Goal: Task Accomplishment & Management: Complete application form

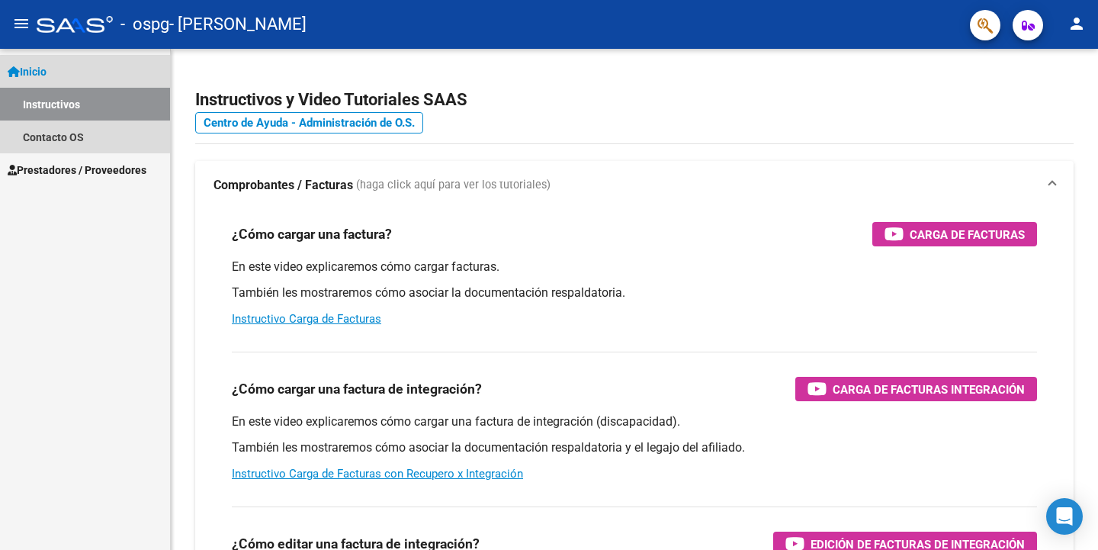
click at [55, 69] on link "Inicio" at bounding box center [85, 71] width 170 height 33
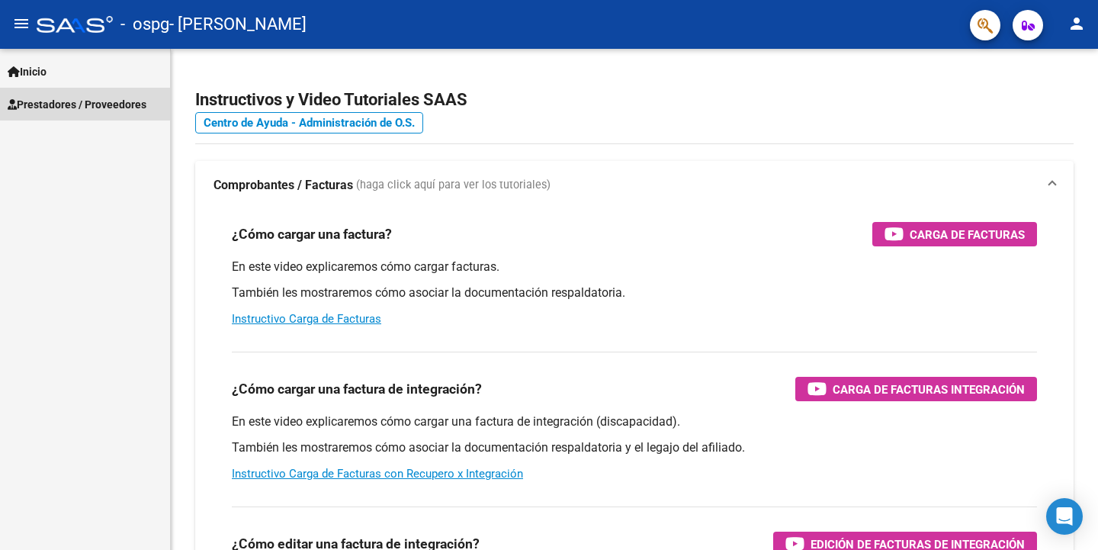
click at [53, 105] on span "Prestadores / Proveedores" at bounding box center [77, 104] width 139 height 17
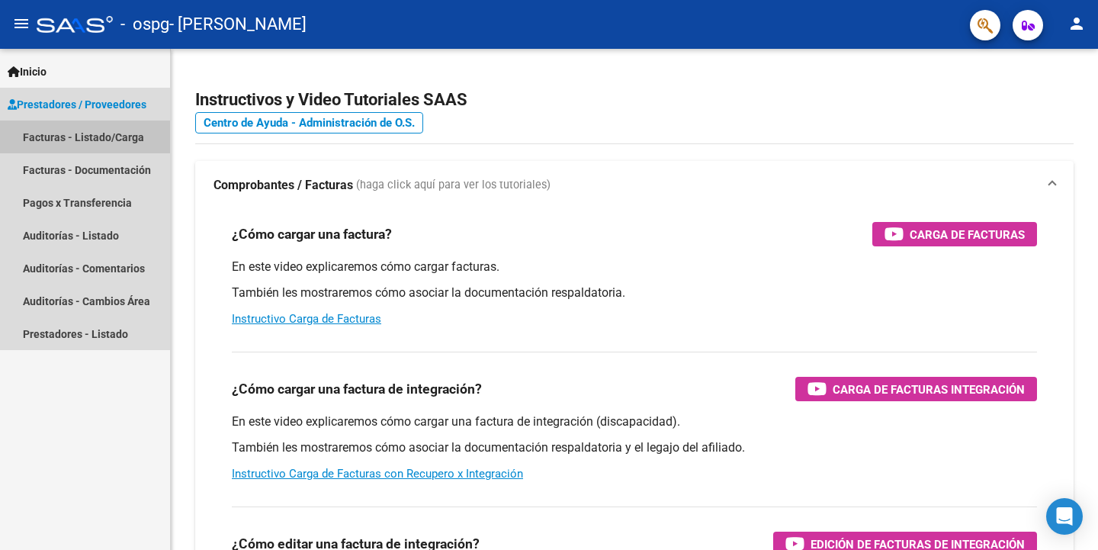
click at [51, 138] on link "Facturas - Listado/Carga" at bounding box center [85, 136] width 170 height 33
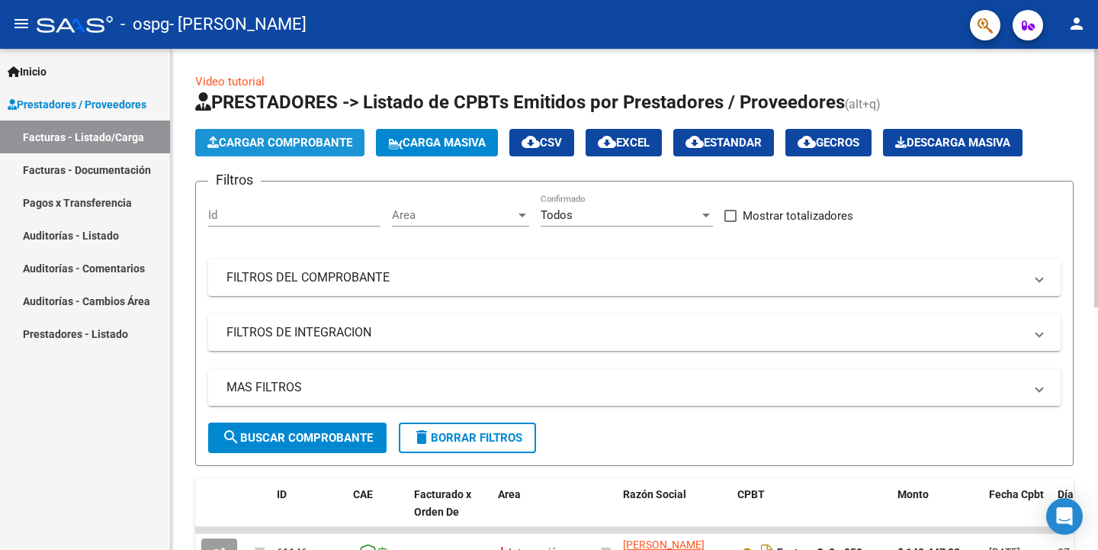
click at [255, 140] on span "Cargar Comprobante" at bounding box center [279, 143] width 145 height 14
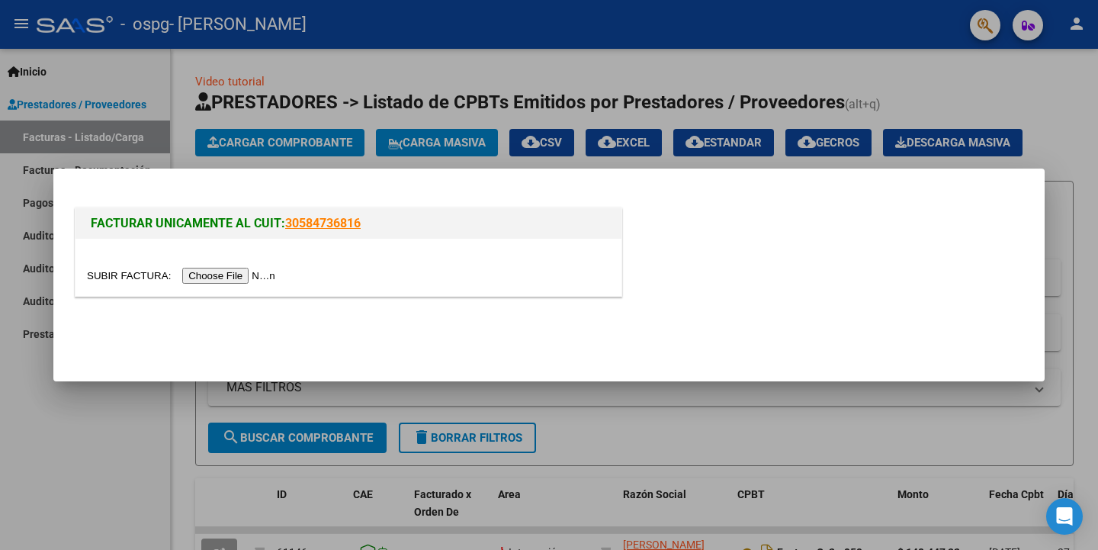
click at [258, 272] on input "file" at bounding box center [183, 276] width 193 height 16
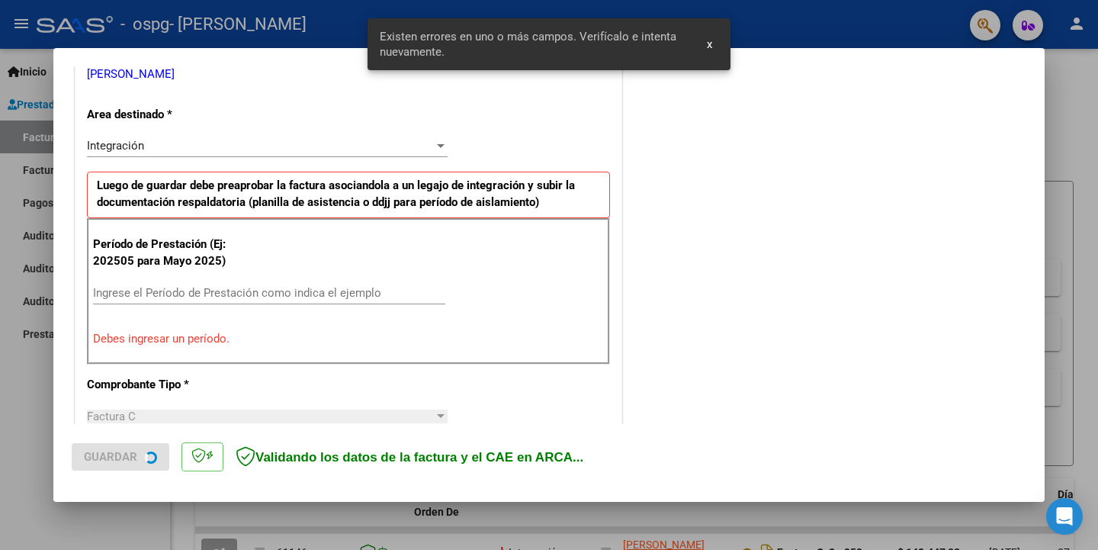
scroll to position [324, 0]
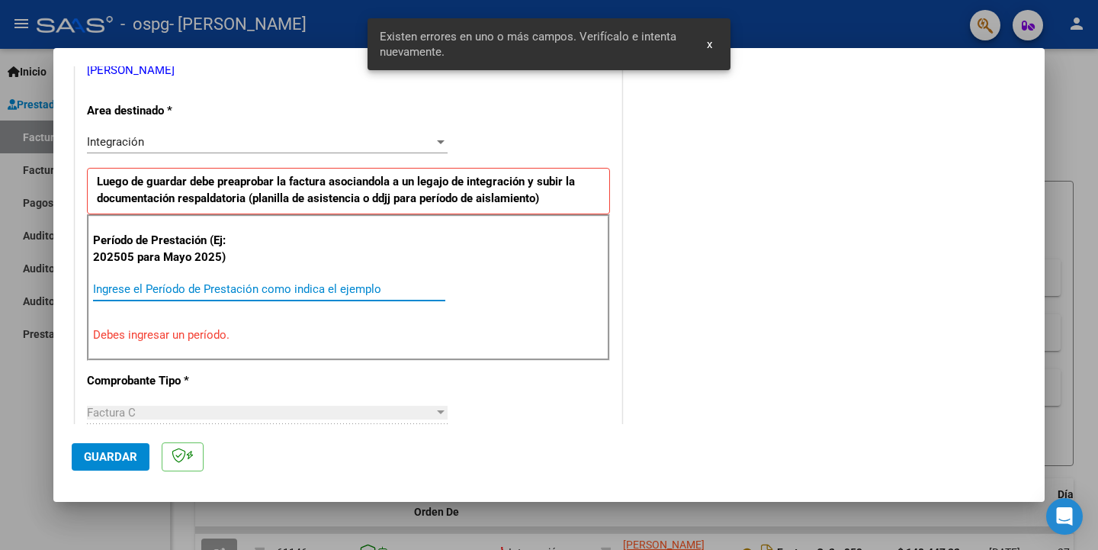
click at [182, 284] on input "Ingrese el Período de Prestación como indica el ejemplo" at bounding box center [269, 289] width 352 height 14
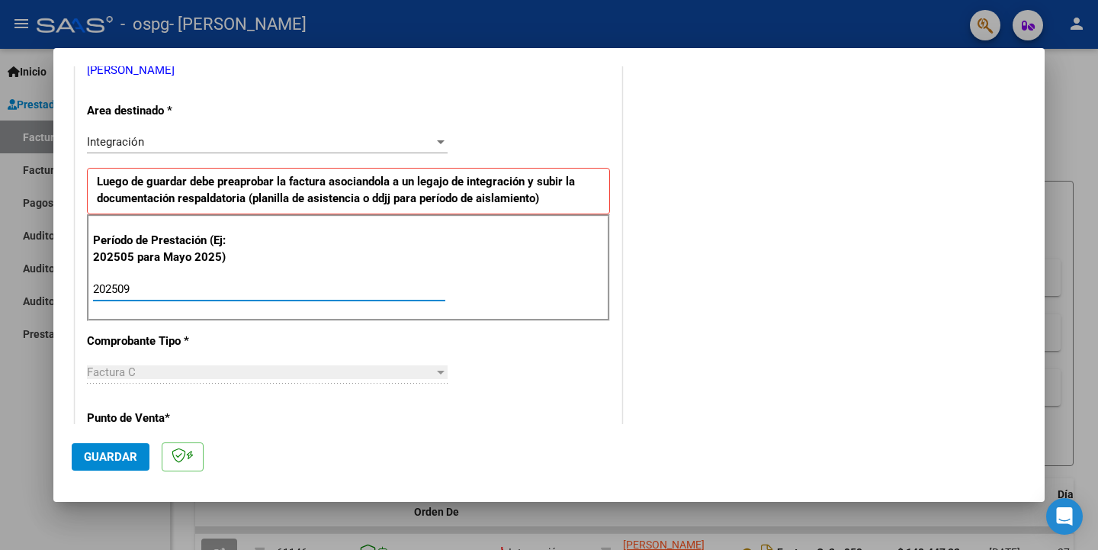
type input "202509"
click at [122, 457] on span "Guardar" at bounding box center [110, 457] width 53 height 14
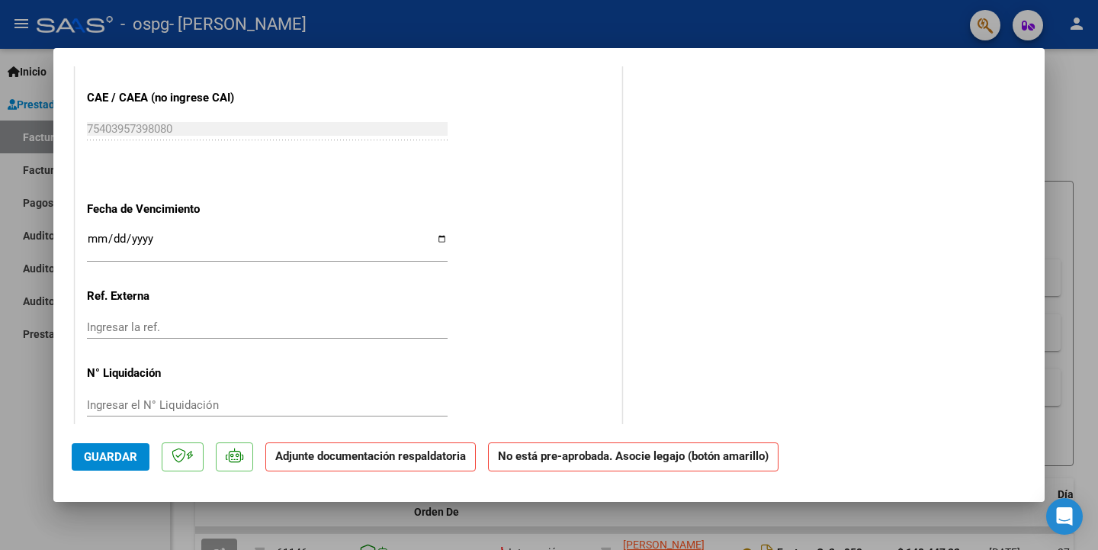
scroll to position [967, 0]
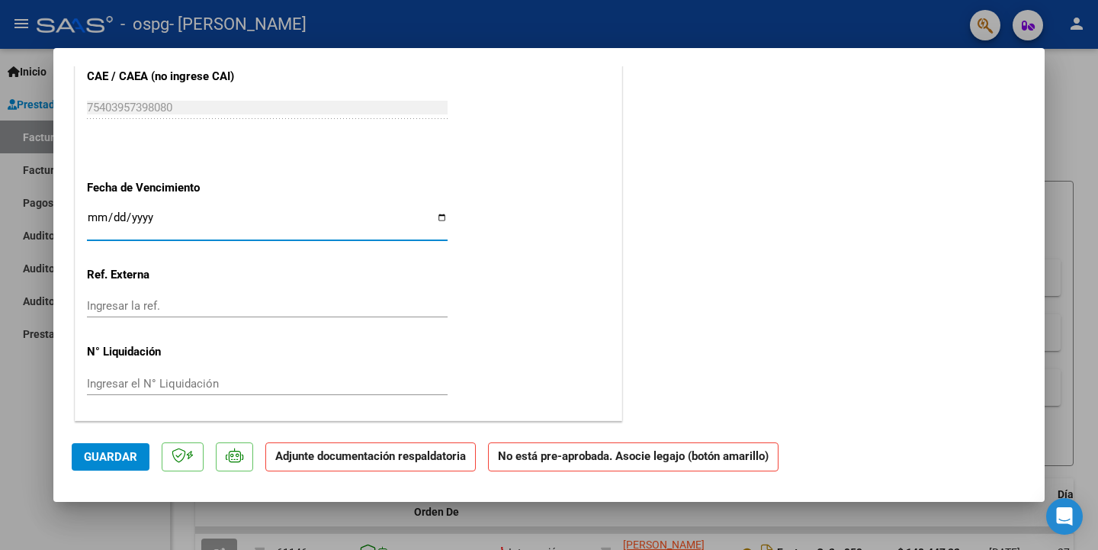
click at [437, 215] on input "Ingresar la fecha" at bounding box center [267, 223] width 361 height 24
type input "[DATE]"
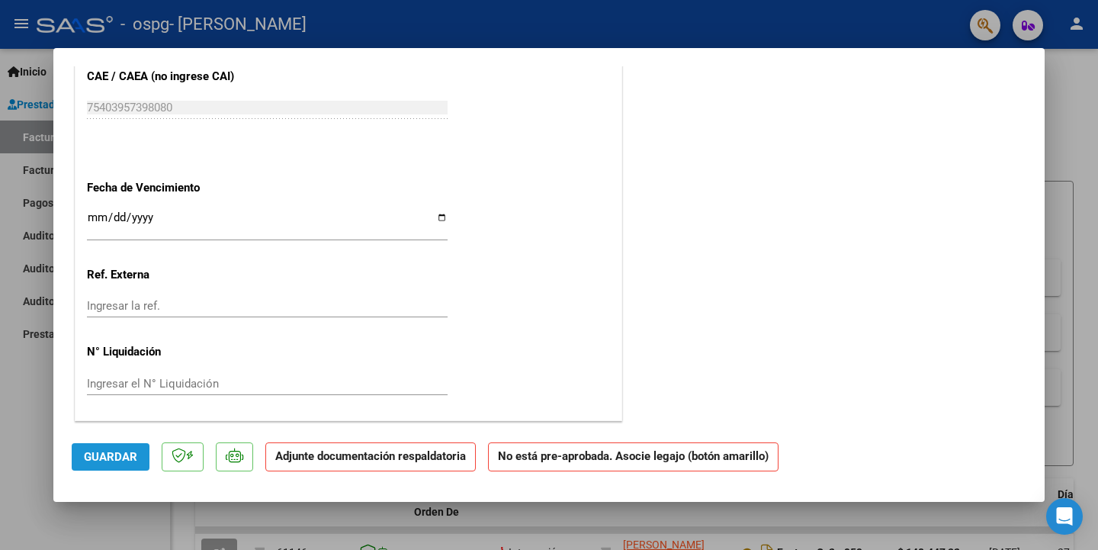
click at [101, 459] on span "Guardar" at bounding box center [110, 457] width 53 height 14
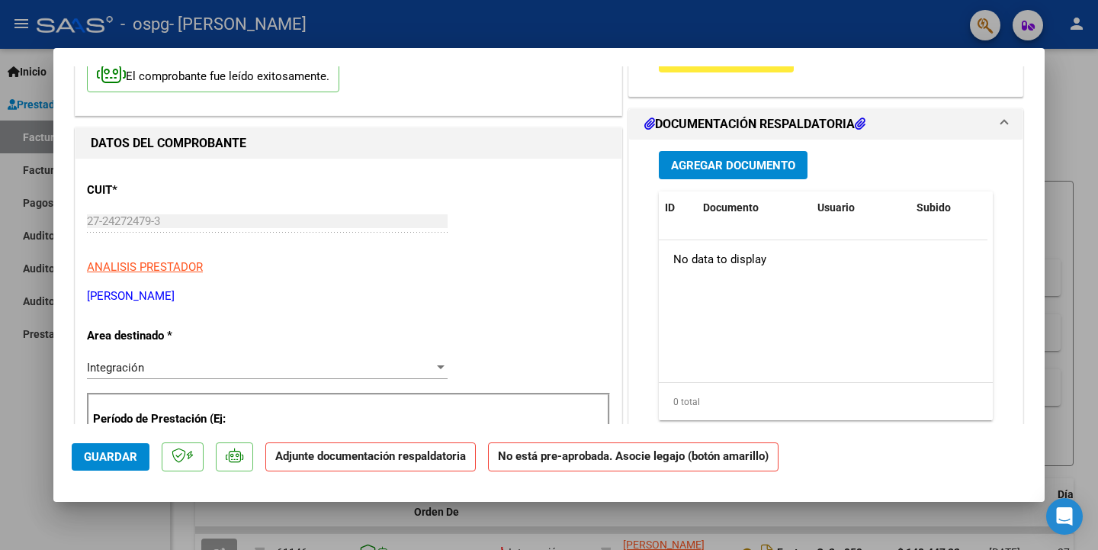
scroll to position [0, 0]
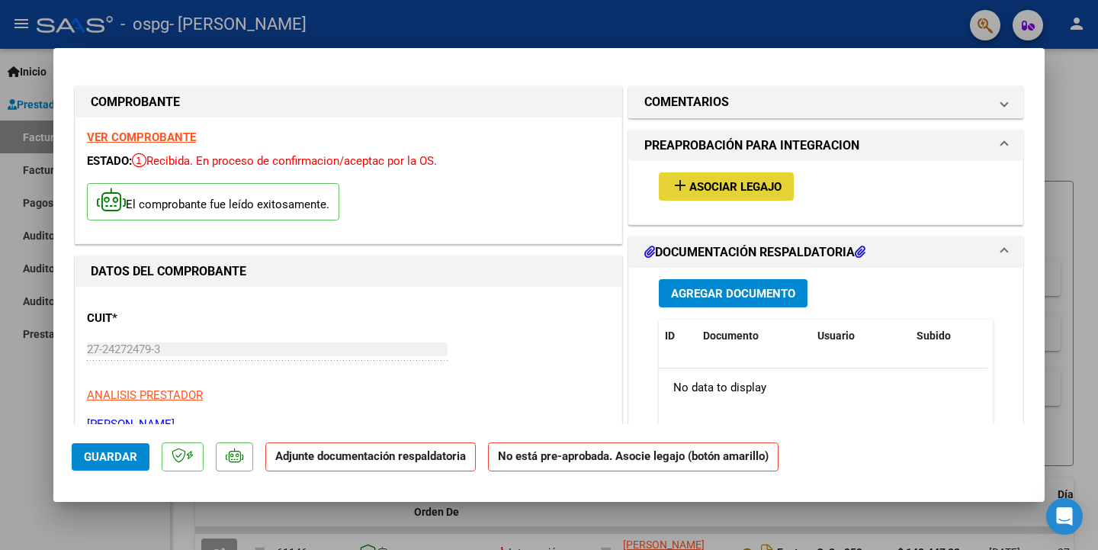
click at [721, 187] on span "Asociar Legajo" at bounding box center [735, 187] width 92 height 14
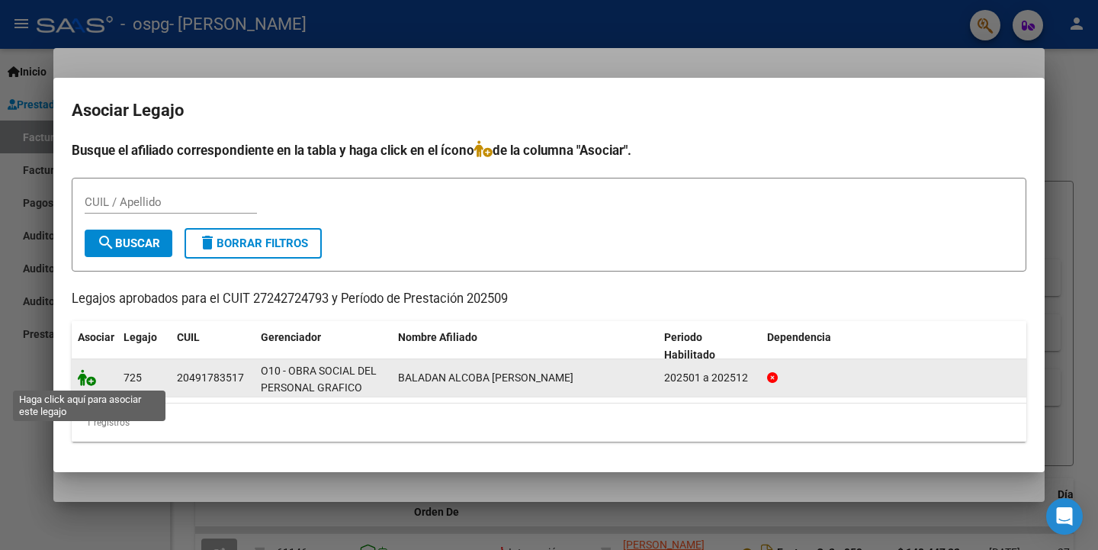
click at [91, 379] on icon at bounding box center [87, 377] width 18 height 17
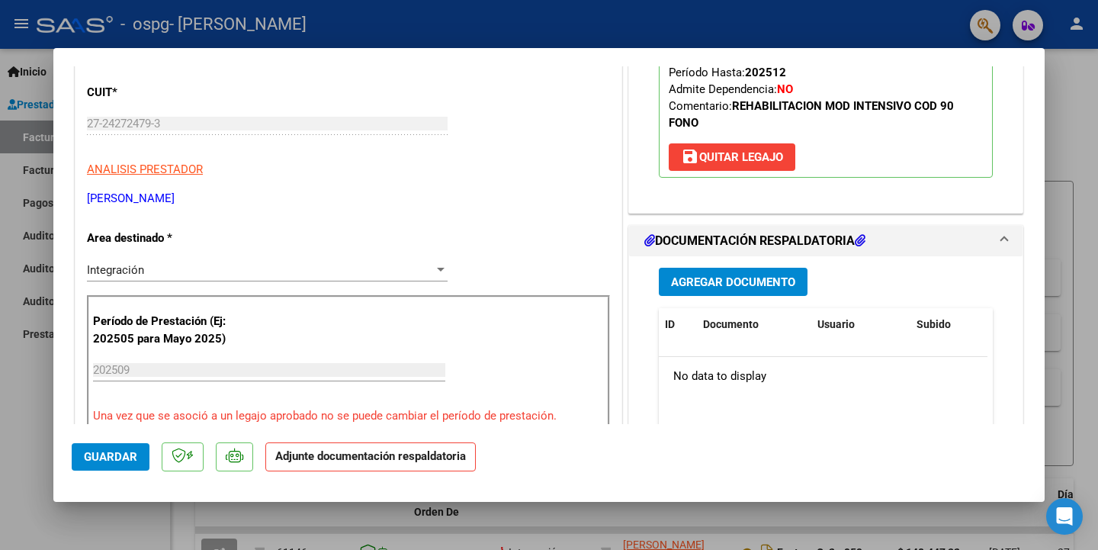
scroll to position [229, 0]
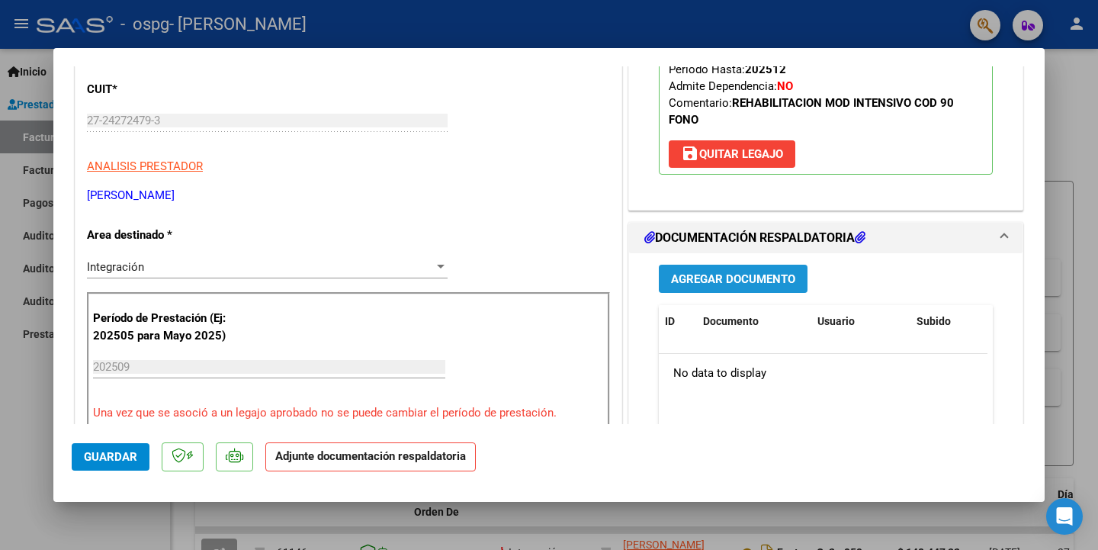
click at [716, 286] on span "Agregar Documento" at bounding box center [733, 279] width 124 height 14
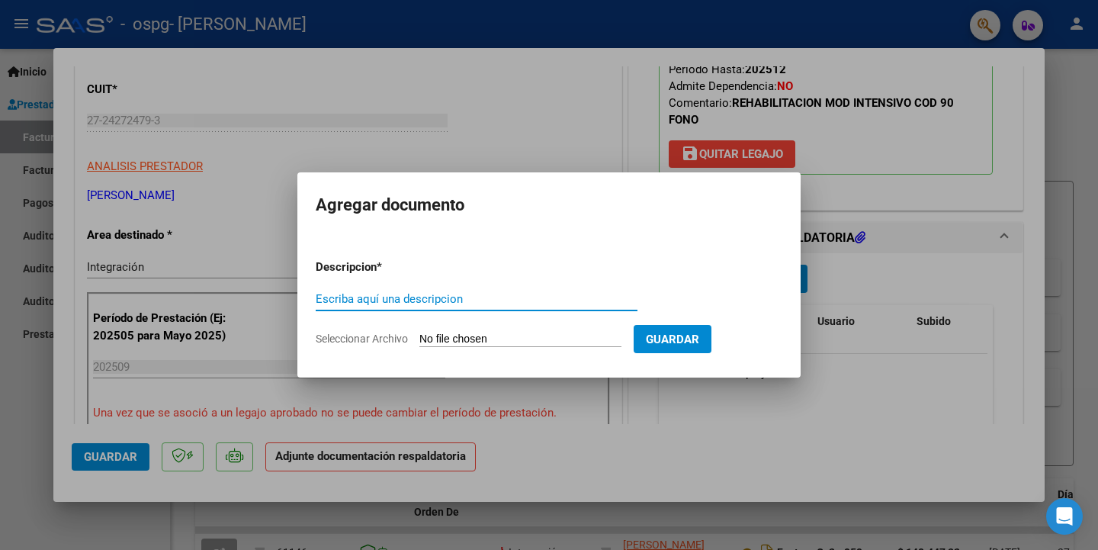
click at [331, 297] on input "Escriba aquí una descripcion" at bounding box center [477, 299] width 322 height 14
type input "ASISTECIA [DATE] - BALADAN"
click at [366, 337] on span "Seleccionar Archivo" at bounding box center [362, 339] width 92 height 12
click at [419, 337] on input "Seleccionar Archivo" at bounding box center [520, 340] width 202 height 14
type input "C:\fakepath\27242724793_011_00002_00000984.pdf"
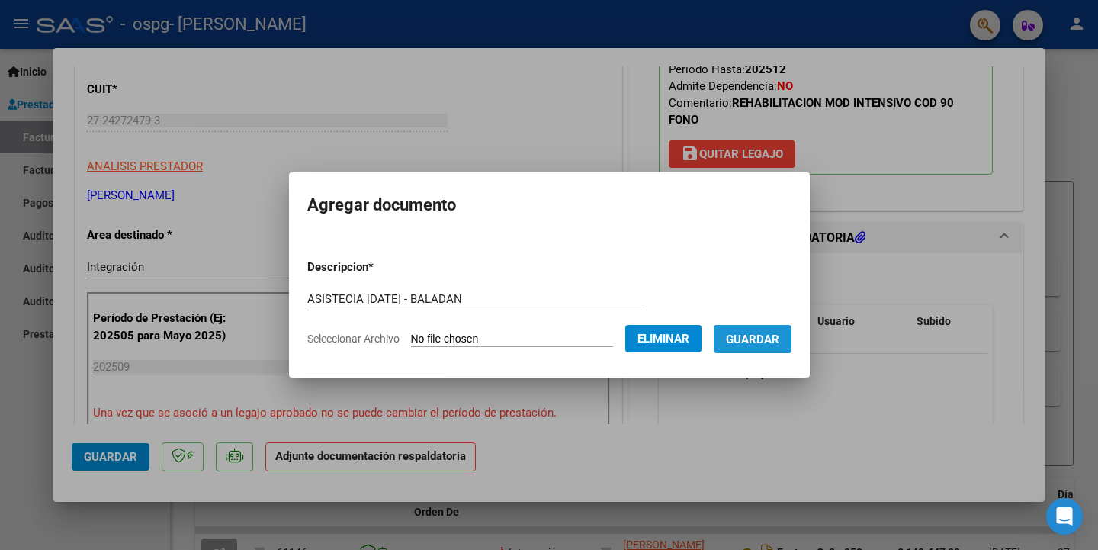
click at [757, 341] on span "Guardar" at bounding box center [752, 340] width 53 height 14
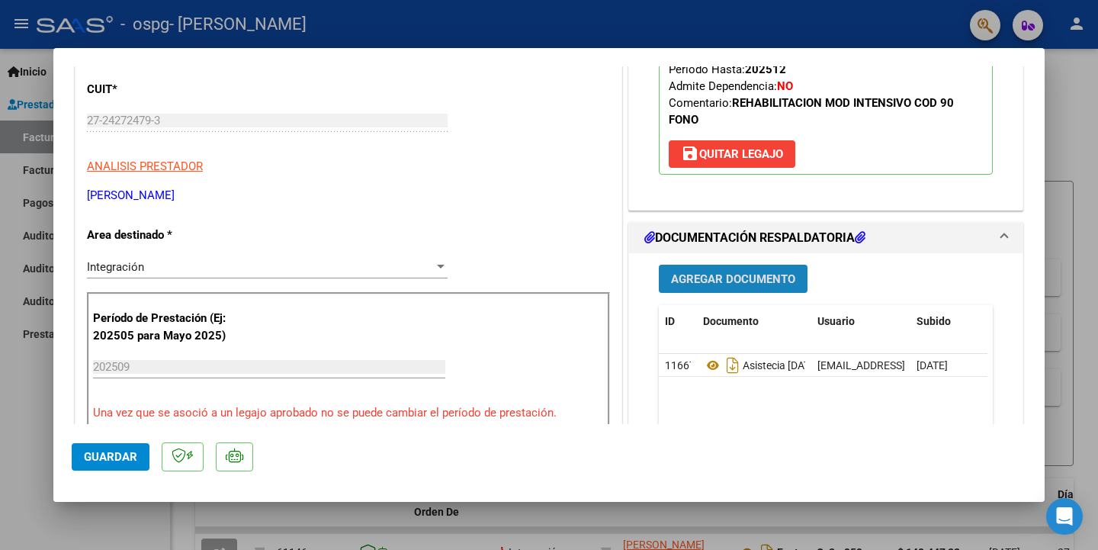
click at [692, 286] on span "Agregar Documento" at bounding box center [733, 279] width 124 height 14
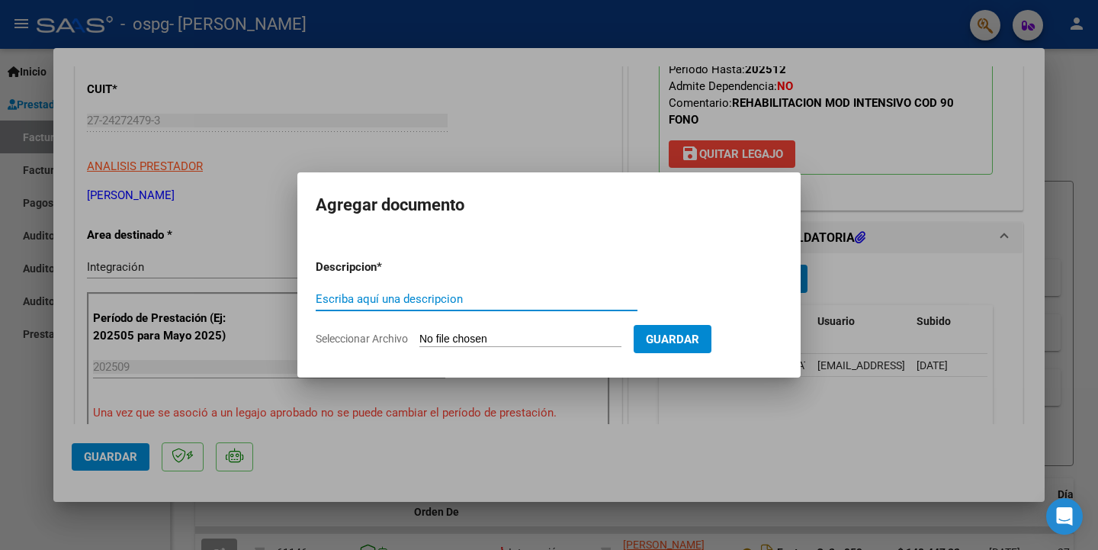
click at [355, 297] on input "Escriba aquí una descripcion" at bounding box center [477, 299] width 322 height 14
type input "AUTORIZACION 2025 - BALADÁN"
click at [444, 334] on input "Seleccionar Archivo" at bounding box center [520, 340] width 202 height 14
type input "C:\fakepath\AUTORIZACIÓN DISCAPACIDAD 2025 - BALADÁN.pdf"
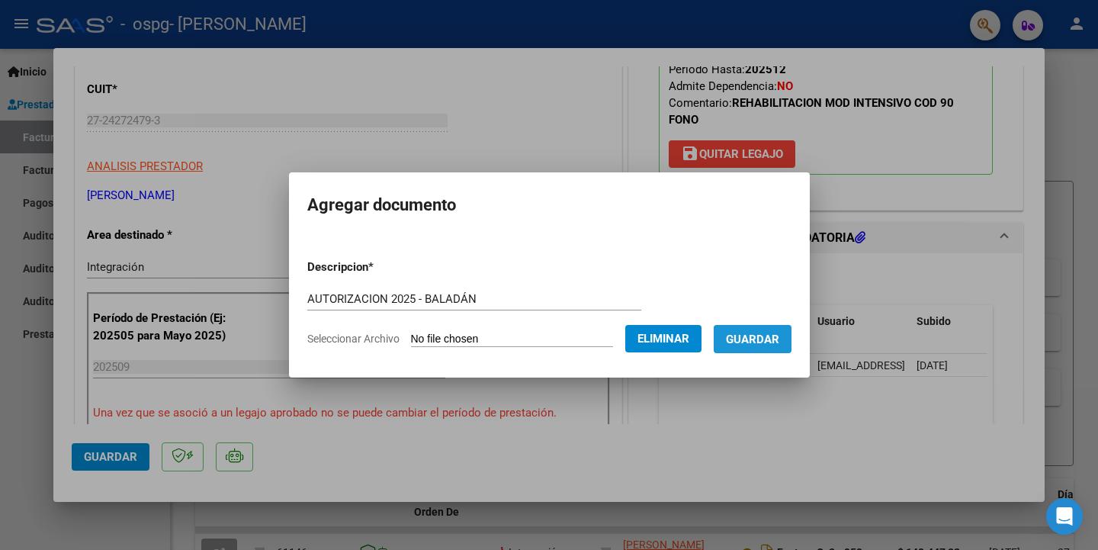
click at [753, 345] on button "Guardar" at bounding box center [753, 339] width 78 height 28
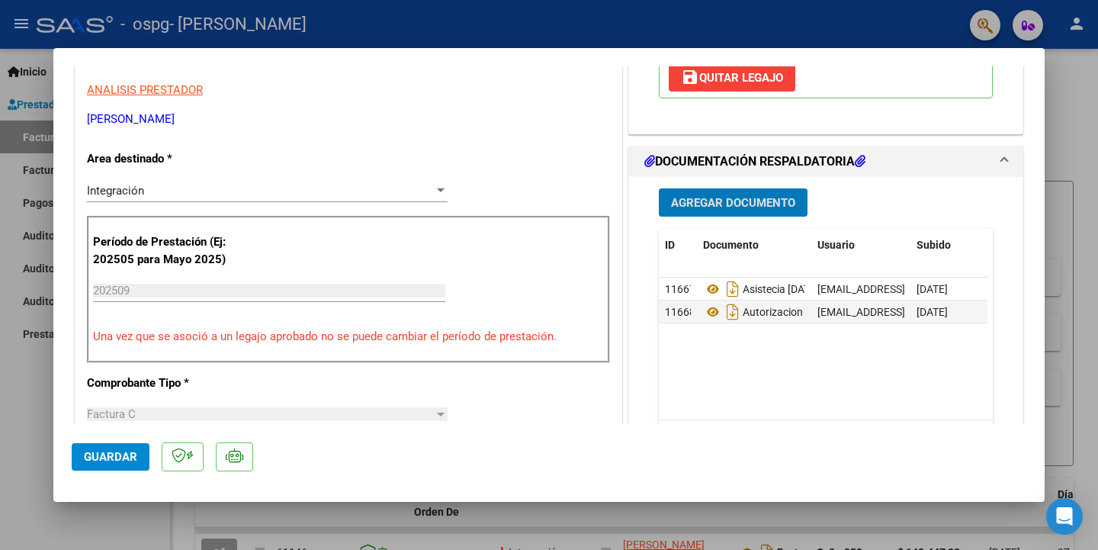
scroll to position [610, 0]
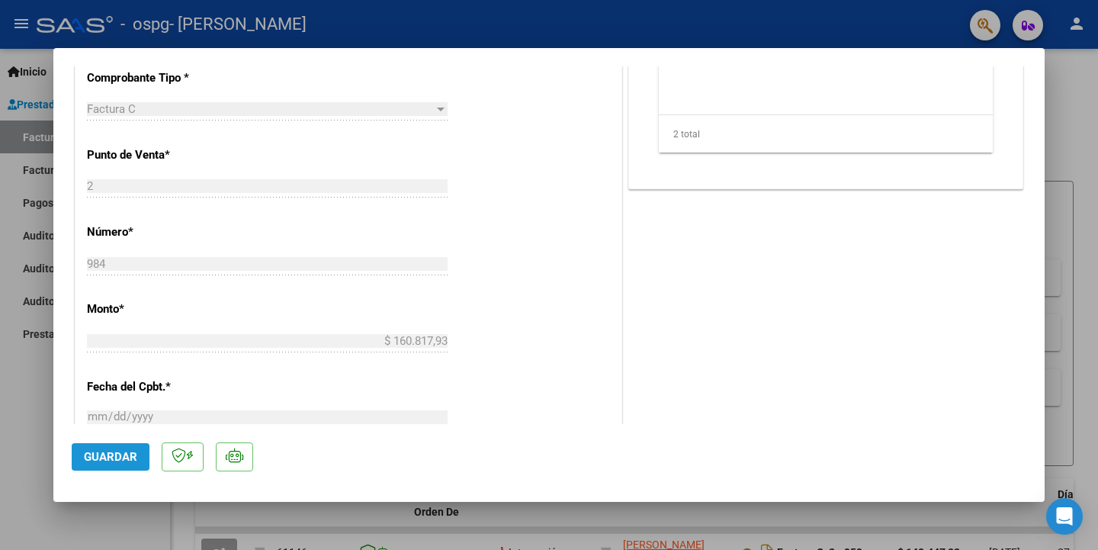
click at [102, 447] on button "Guardar" at bounding box center [111, 456] width 78 height 27
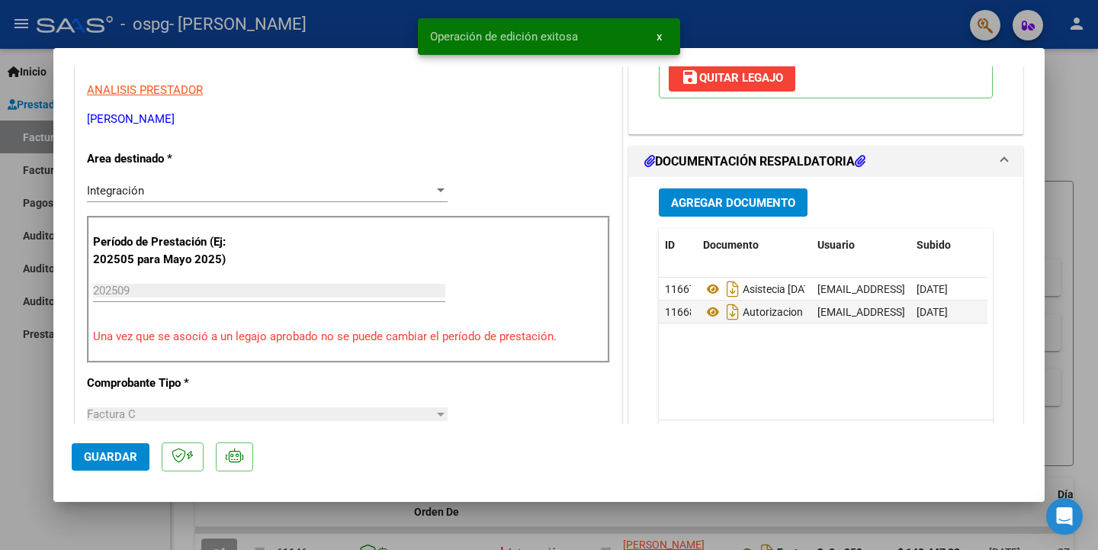
scroll to position [0, 0]
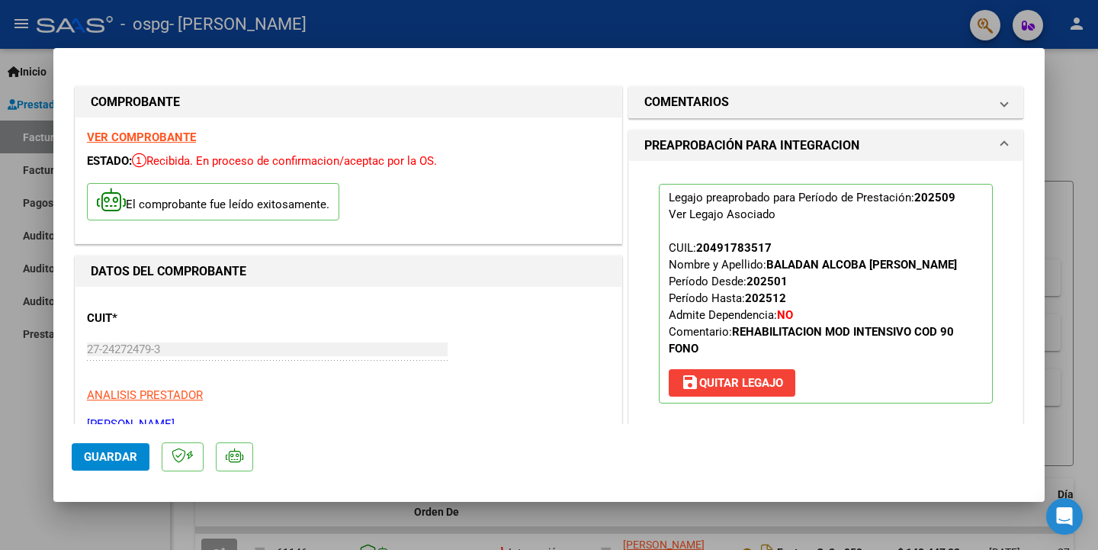
click at [1070, 22] on div at bounding box center [549, 275] width 1098 height 550
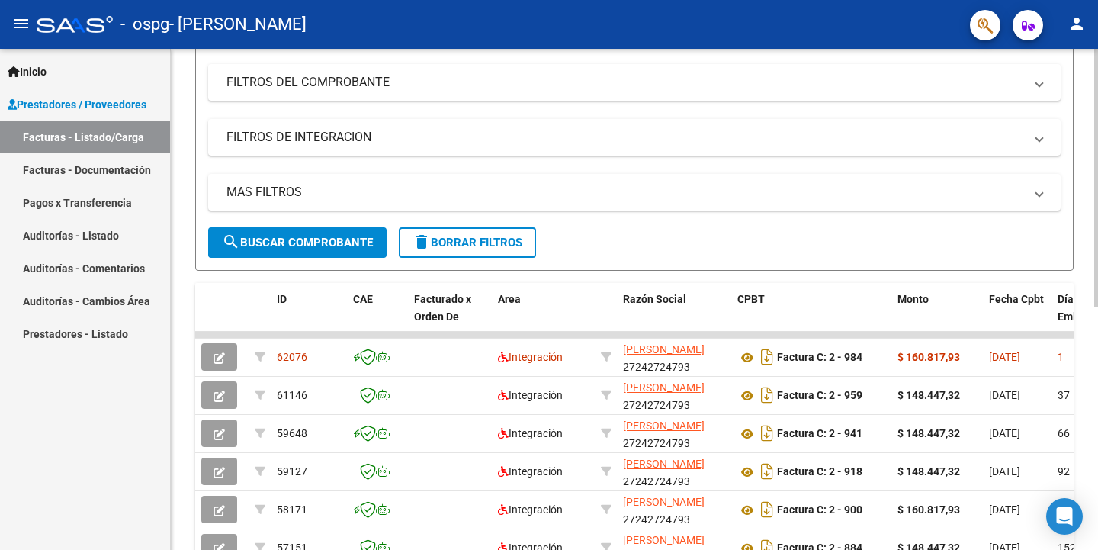
scroll to position [229, 0]
